Goal: Use online tool/utility: Utilize a website feature to perform a specific function

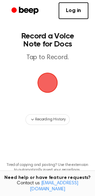
click at [45, 80] on span "button" at bounding box center [47, 83] width 20 height 20
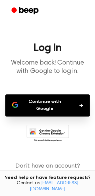
click at [42, 103] on button "Continue with Google" at bounding box center [47, 105] width 84 height 22
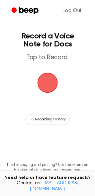
click at [46, 82] on span "button" at bounding box center [47, 83] width 28 height 28
click at [46, 82] on span "button" at bounding box center [47, 83] width 26 height 26
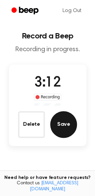
click at [61, 126] on button "Save" at bounding box center [63, 124] width 27 height 27
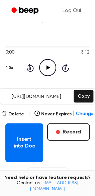
scroll to position [47, 0]
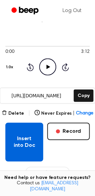
click at [26, 138] on button "Insert into Doc" at bounding box center [24, 141] width 38 height 39
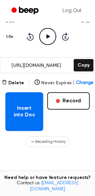
scroll to position [64, 0]
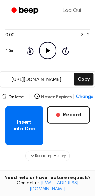
click at [81, 93] on span "Change" at bounding box center [84, 96] width 17 height 7
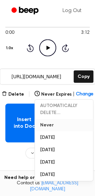
scroll to position [67, 0]
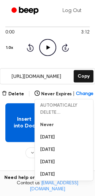
click at [21, 114] on button "Insert into Doc" at bounding box center [24, 122] width 38 height 39
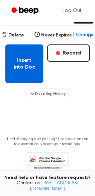
scroll to position [130, 0]
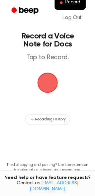
click at [50, 87] on span "button" at bounding box center [47, 82] width 27 height 27
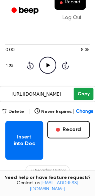
scroll to position [54, 0]
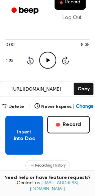
click at [23, 128] on button "Insert into Doc" at bounding box center [24, 135] width 38 height 39
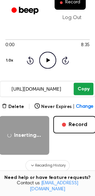
click at [79, 83] on button "Copy" at bounding box center [84, 89] width 20 height 12
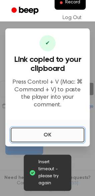
click at [34, 139] on button "OK" at bounding box center [48, 134] width 74 height 15
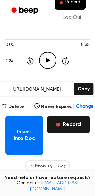
click at [65, 116] on button "Record" at bounding box center [68, 124] width 42 height 17
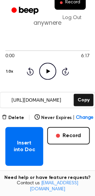
scroll to position [45, 0]
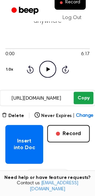
click at [80, 92] on button "Copy" at bounding box center [84, 98] width 20 height 12
